Goal: Information Seeking & Learning: Learn about a topic

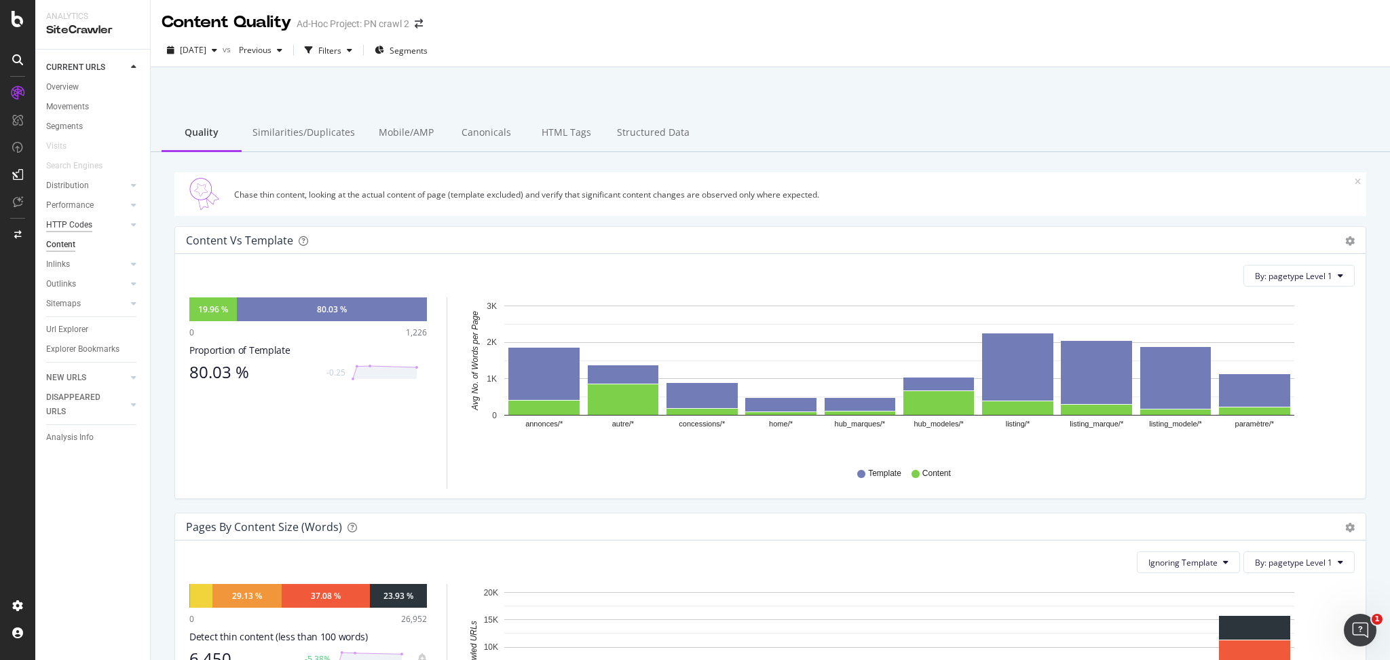
click at [72, 220] on div "HTTP Codes" at bounding box center [69, 225] width 46 height 14
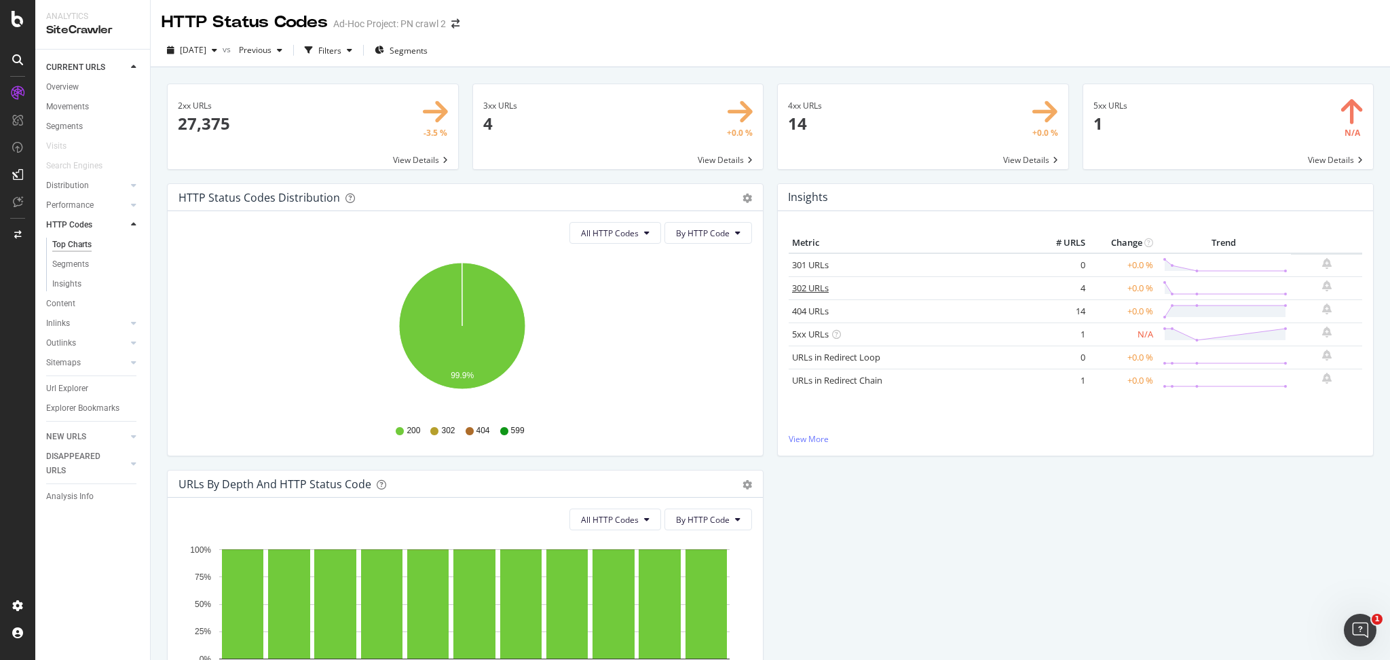
click at [813, 287] on link "302 URLs" at bounding box center [810, 288] width 37 height 12
click at [797, 286] on link "302 URLs" at bounding box center [810, 288] width 37 height 12
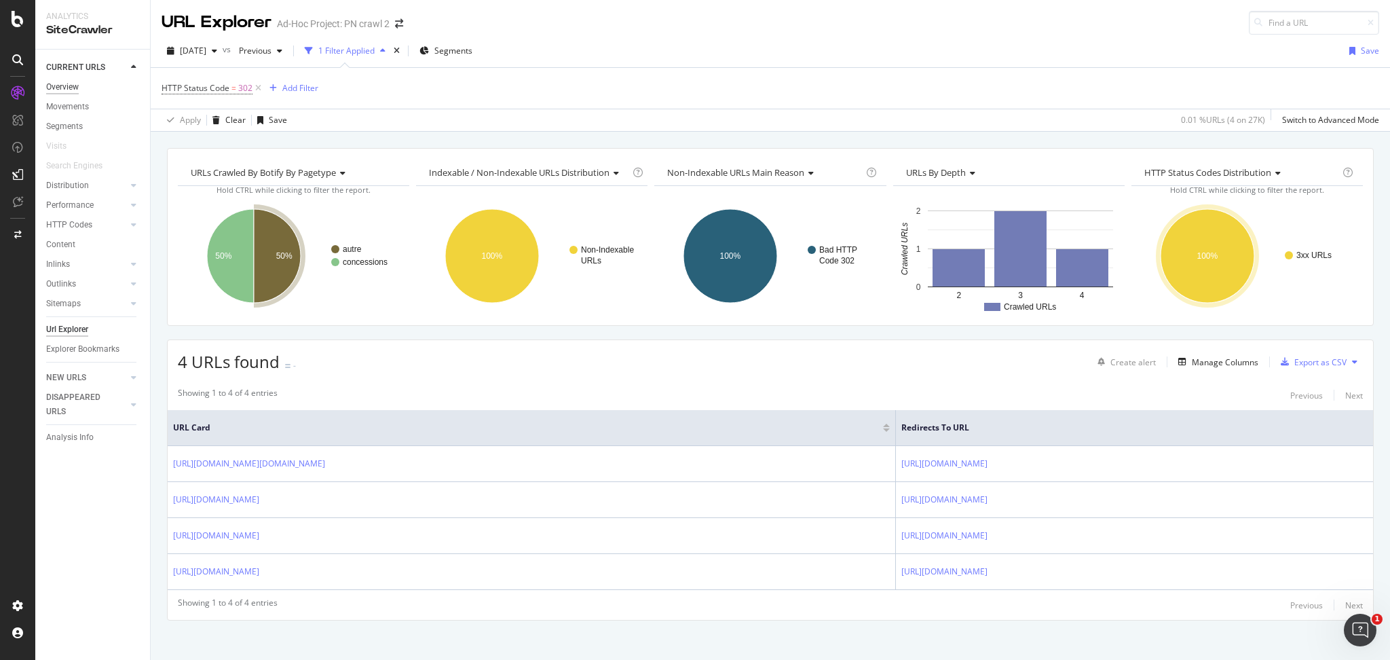
click at [71, 84] on div "Overview" at bounding box center [62, 87] width 33 height 14
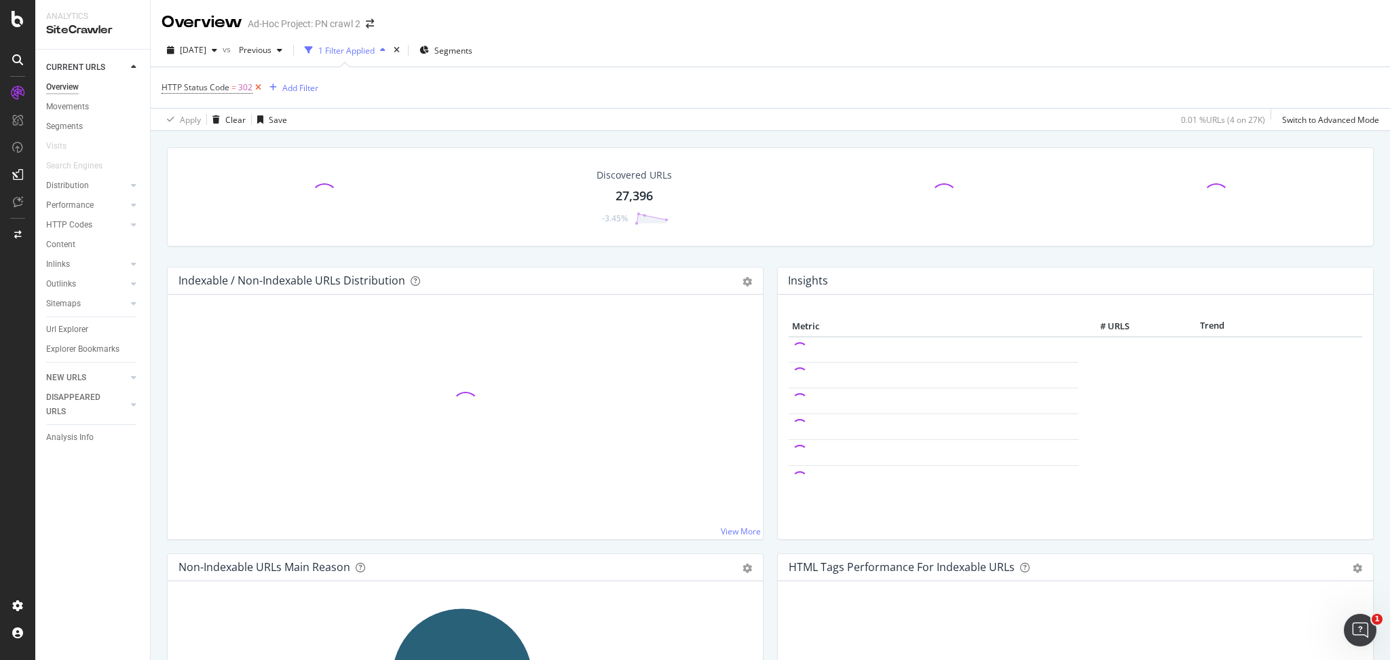
click at [253, 85] on icon at bounding box center [259, 88] width 12 height 14
click at [88, 225] on div "HTTP Codes" at bounding box center [69, 225] width 46 height 14
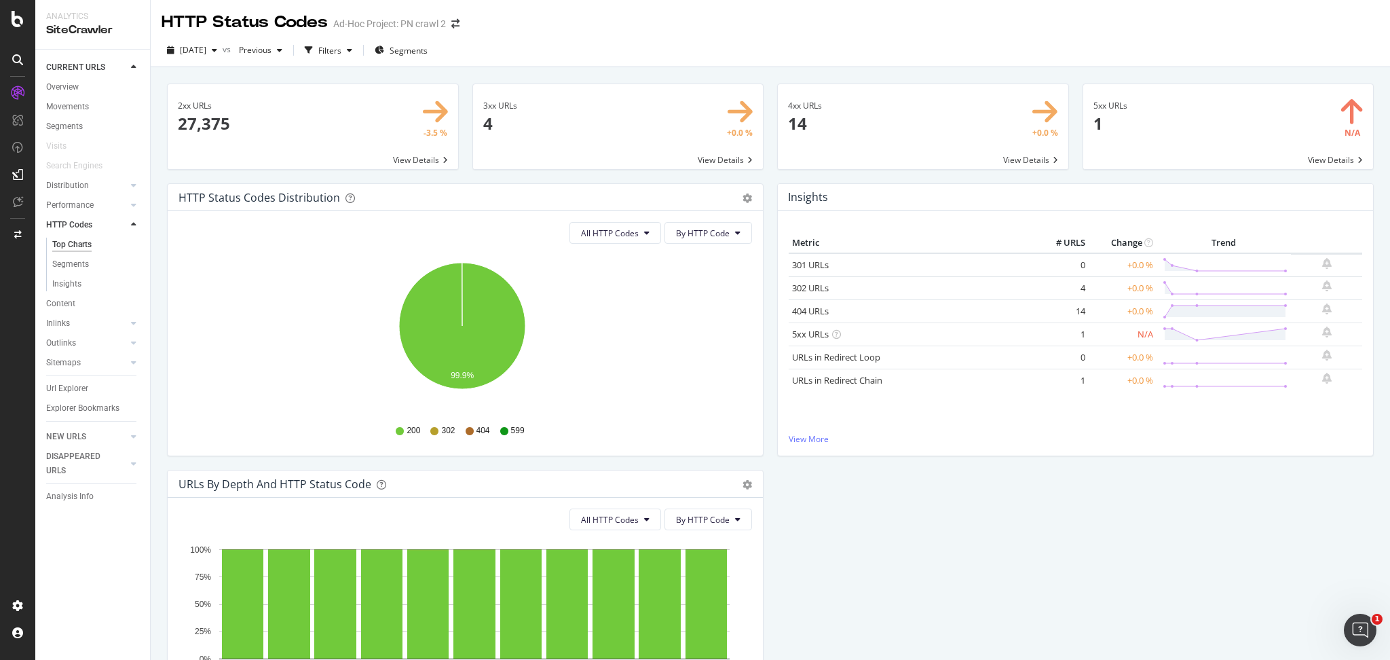
drag, startPoint x: 1068, startPoint y: 282, endPoint x: 1076, endPoint y: 287, distance: 9.8
click at [1076, 287] on td "4" at bounding box center [1062, 287] width 54 height 23
click at [217, 54] on icon "button" at bounding box center [214, 50] width 5 height 8
click at [215, 77] on div "[DATE]" at bounding box center [223, 77] width 84 height 12
